Goal: Information Seeking & Learning: Learn about a topic

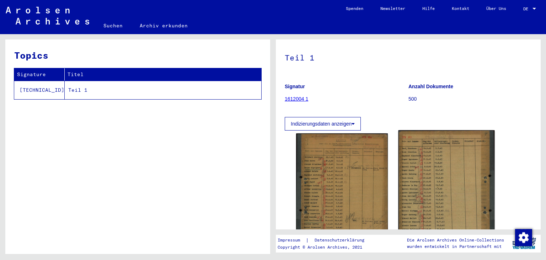
scroll to position [118, 0]
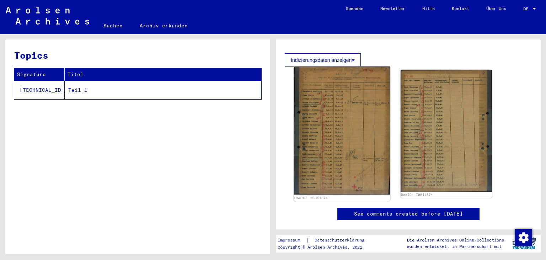
click at [359, 90] on img at bounding box center [342, 130] width 96 height 128
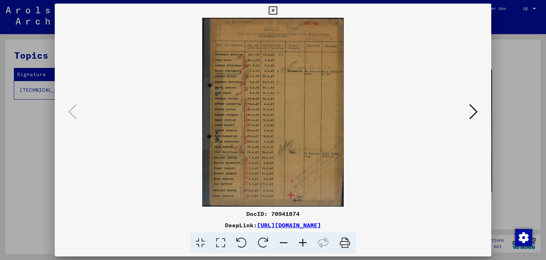
click at [321, 225] on link "[URL][DOMAIN_NAME]" at bounding box center [289, 224] width 64 height 7
click at [306, 243] on icon at bounding box center [302, 243] width 19 height 22
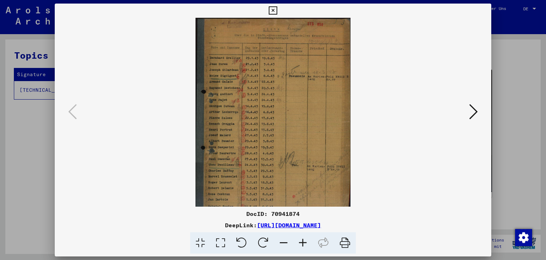
click at [306, 243] on icon at bounding box center [302, 243] width 19 height 22
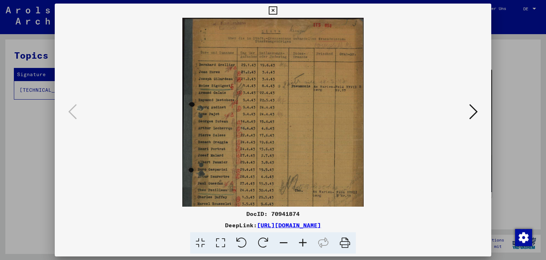
click at [306, 243] on icon at bounding box center [302, 243] width 19 height 22
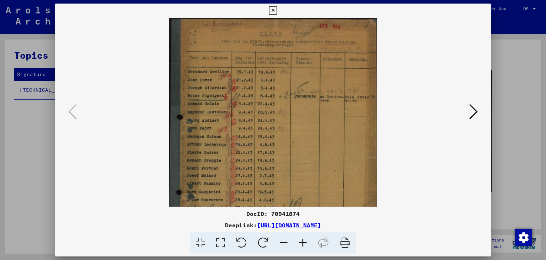
click at [307, 243] on icon at bounding box center [302, 243] width 19 height 22
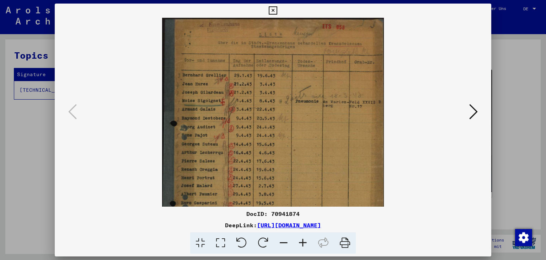
click at [307, 243] on icon at bounding box center [302, 243] width 19 height 22
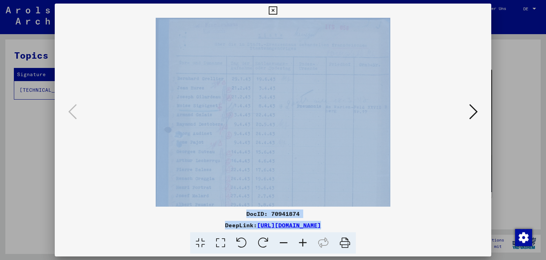
click at [307, 243] on icon at bounding box center [302, 243] width 19 height 22
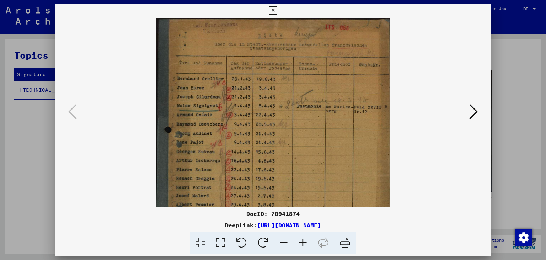
click at [307, 243] on icon at bounding box center [302, 243] width 19 height 22
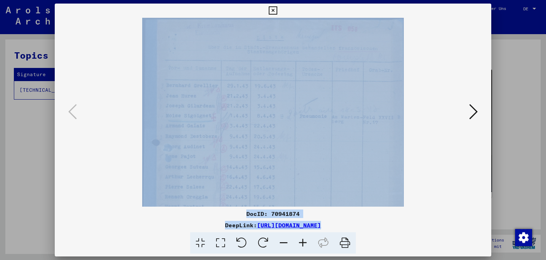
click at [307, 243] on icon at bounding box center [302, 243] width 19 height 22
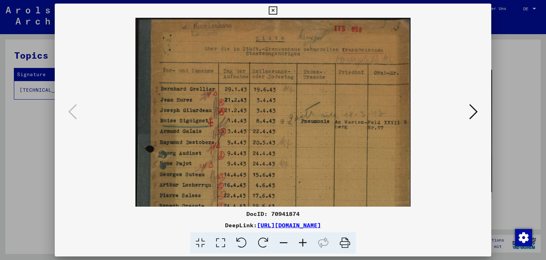
click at [307, 243] on icon at bounding box center [302, 243] width 19 height 22
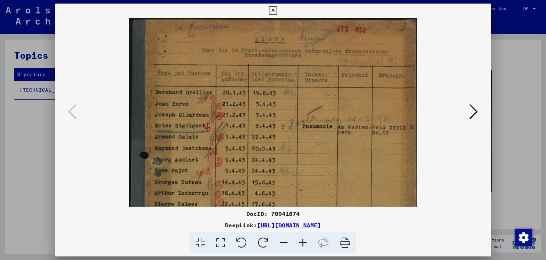
click at [489, 1] on div at bounding box center [273, 130] width 546 height 260
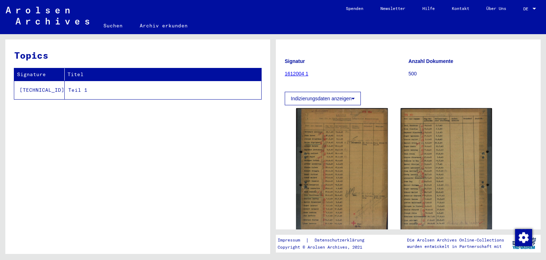
scroll to position [79, 0]
